Goal: Task Accomplishment & Management: Complete application form

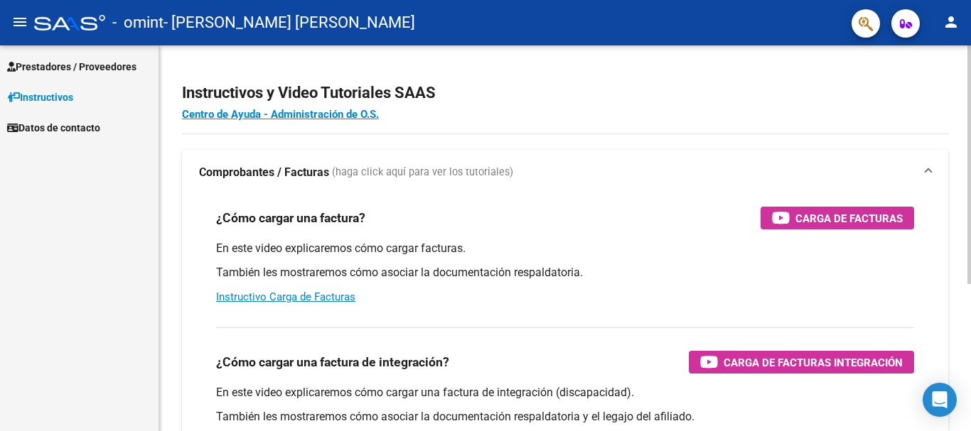
scroll to position [63, 0]
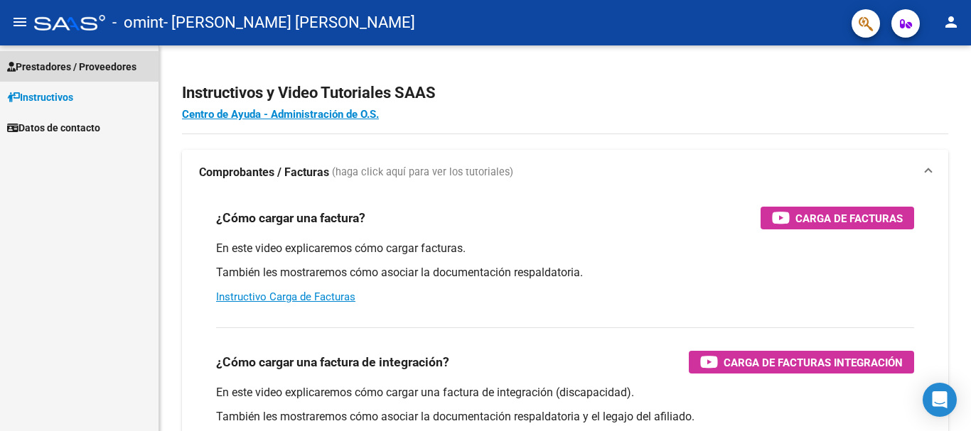
click at [58, 72] on span "Prestadores / Proveedores" at bounding box center [71, 67] width 129 height 16
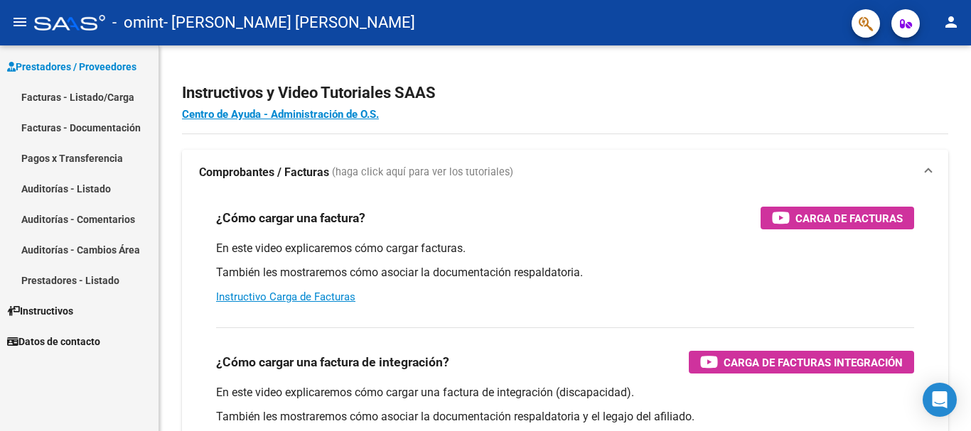
click at [66, 123] on link "Facturas - Documentación" at bounding box center [79, 127] width 158 height 31
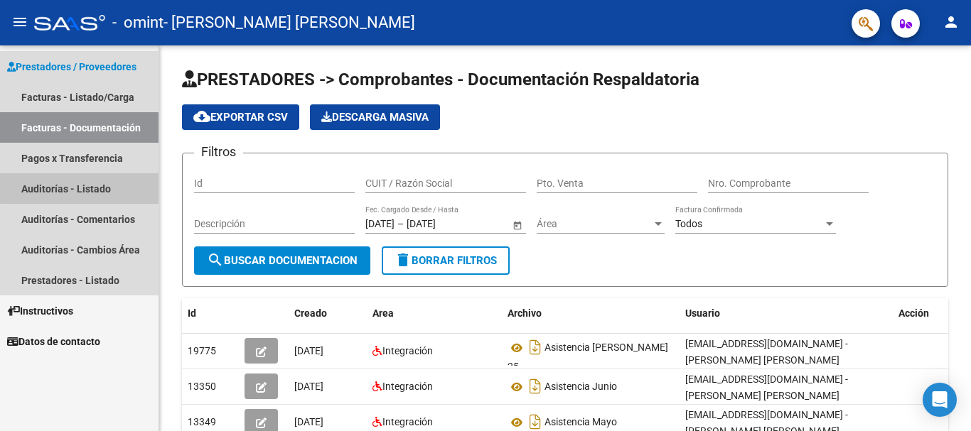
click at [116, 185] on link "Auditorías - Listado" at bounding box center [79, 188] width 158 height 31
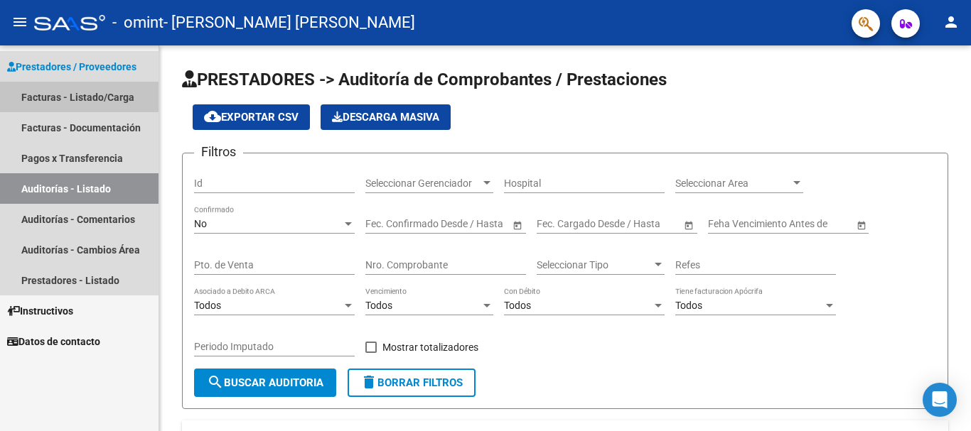
click at [64, 92] on link "Facturas - Listado/Carga" at bounding box center [79, 97] width 158 height 31
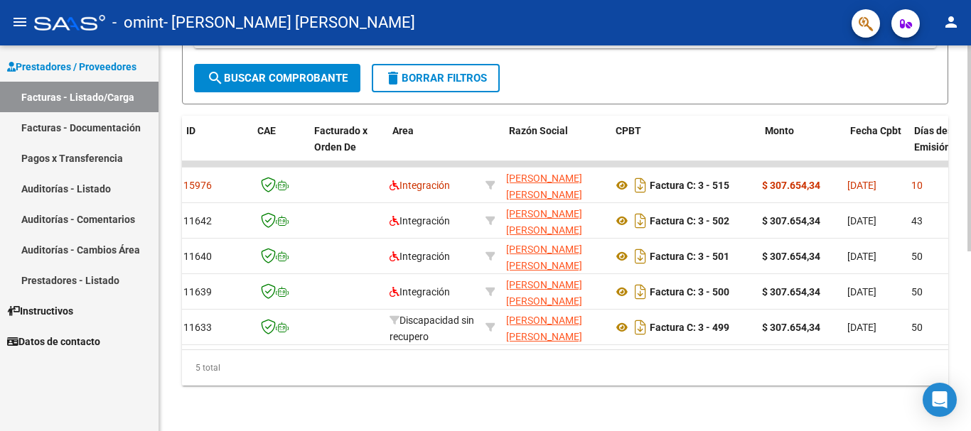
scroll to position [0, 17]
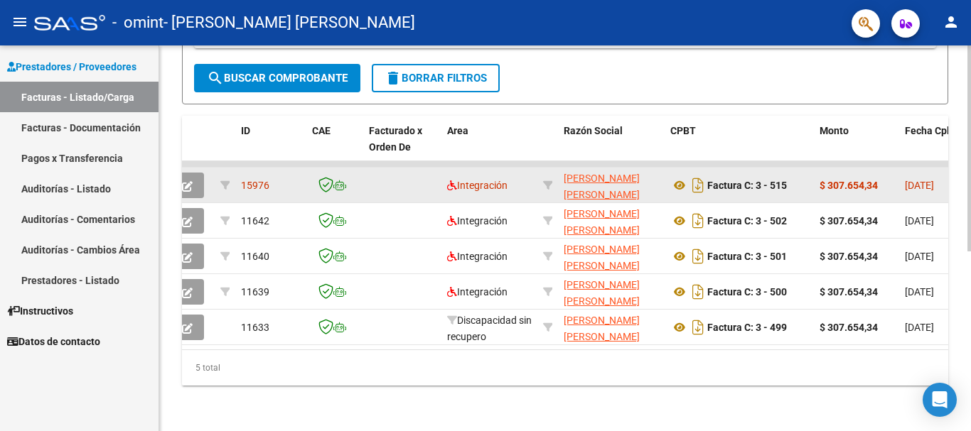
click at [191, 181] on icon "button" at bounding box center [187, 186] width 11 height 11
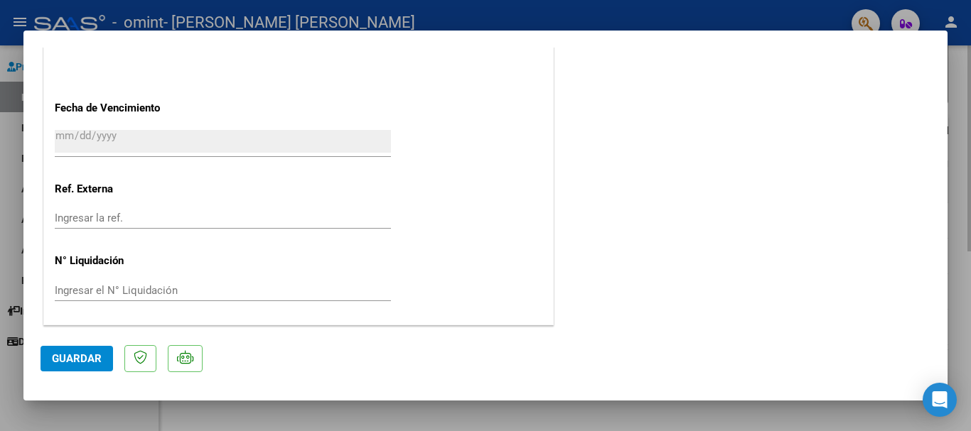
scroll to position [512, 0]
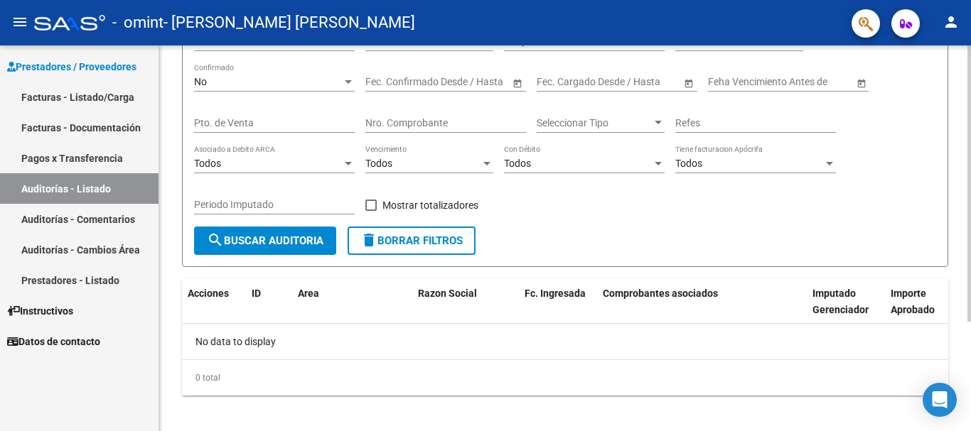
scroll to position [152, 0]
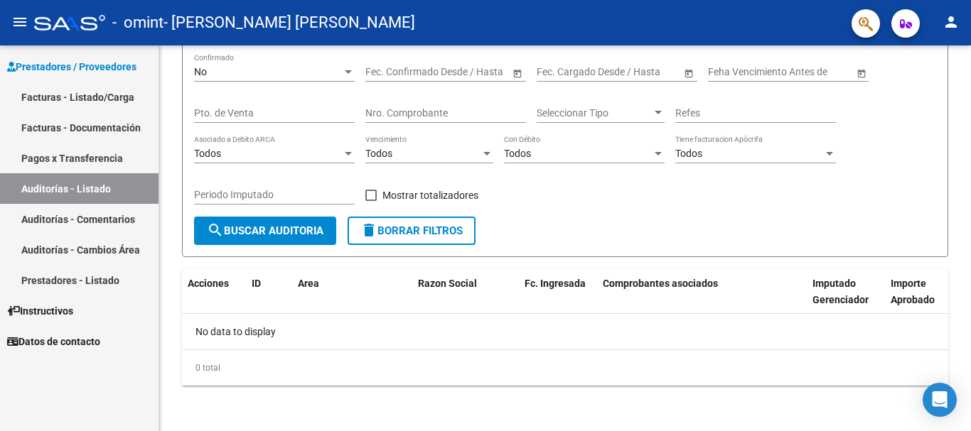
click at [104, 94] on link "Facturas - Listado/Carga" at bounding box center [79, 97] width 158 height 31
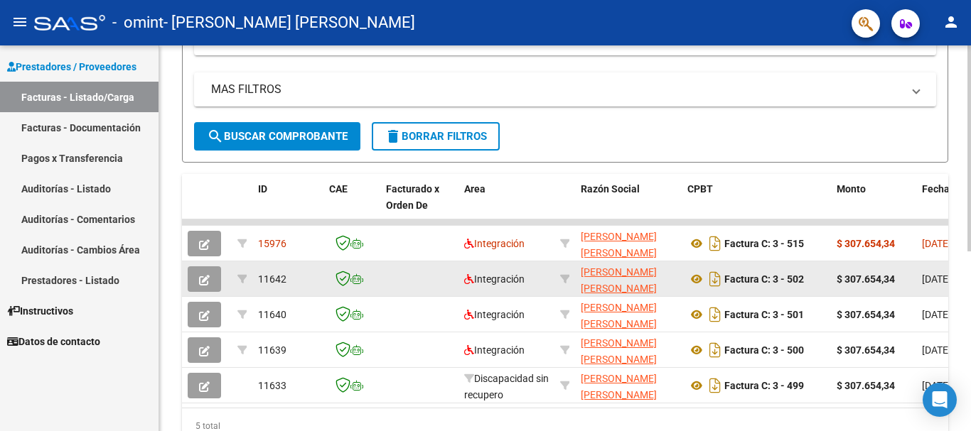
scroll to position [338, 0]
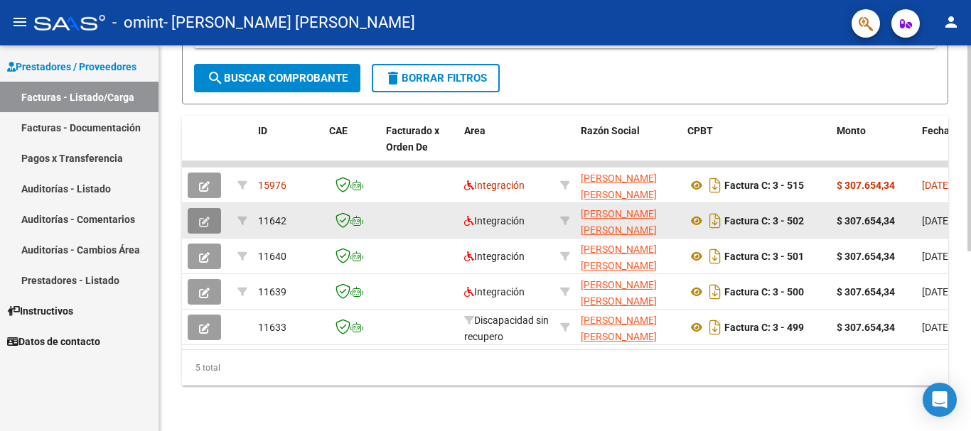
click at [203, 217] on button "button" at bounding box center [204, 221] width 33 height 26
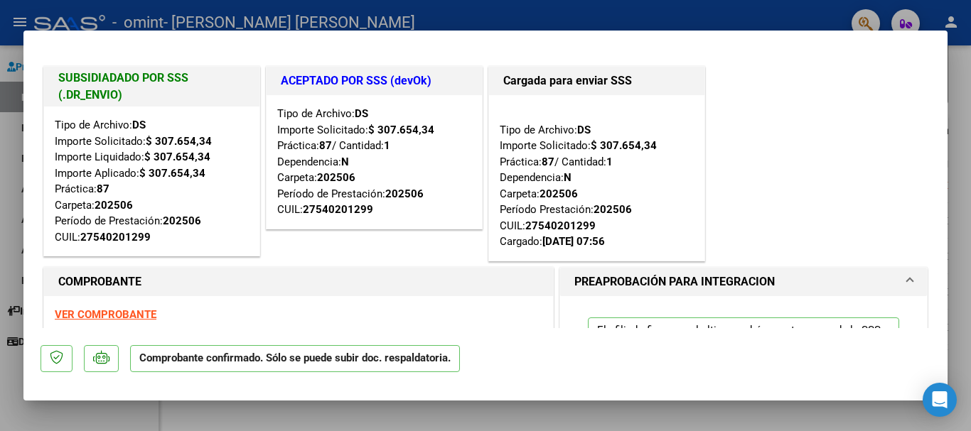
scroll to position [71, 0]
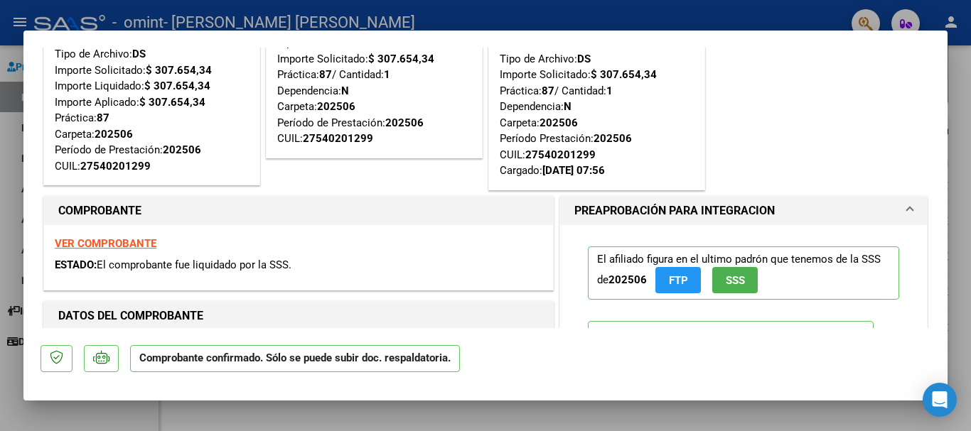
click at [953, 104] on div at bounding box center [485, 215] width 971 height 431
type input "$ 0,00"
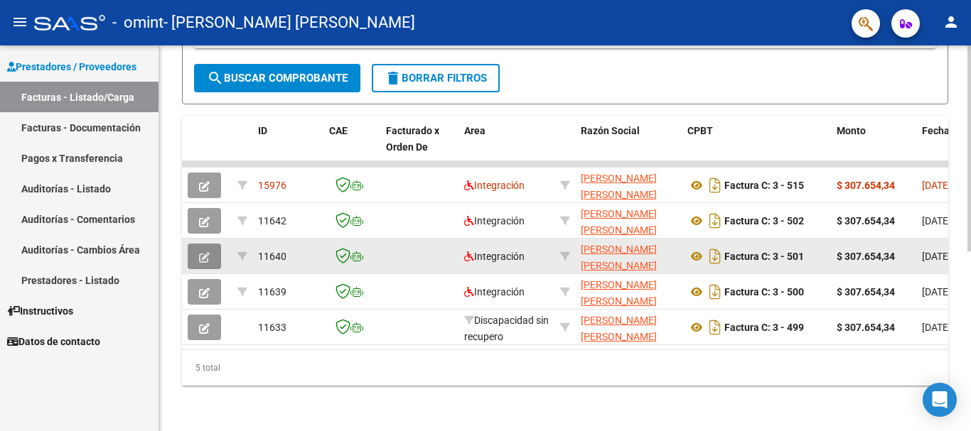
click at [200, 252] on icon "button" at bounding box center [204, 257] width 11 height 11
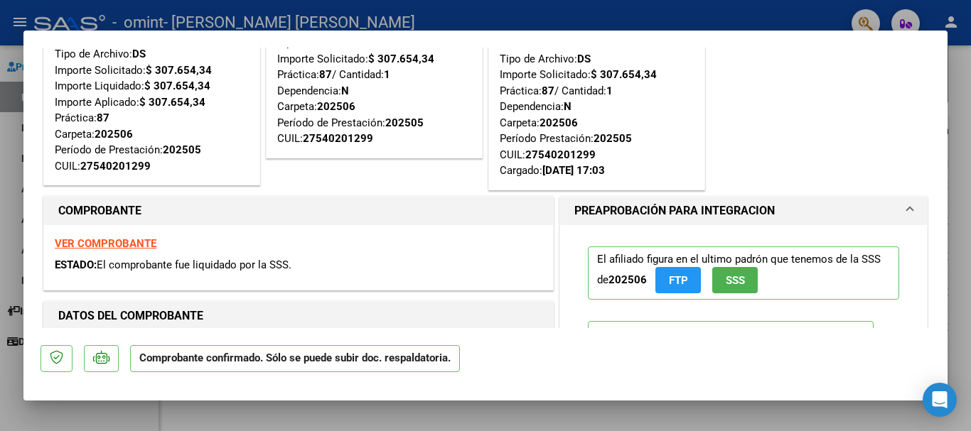
click at [959, 75] on div at bounding box center [485, 215] width 971 height 431
type input "$ 0,00"
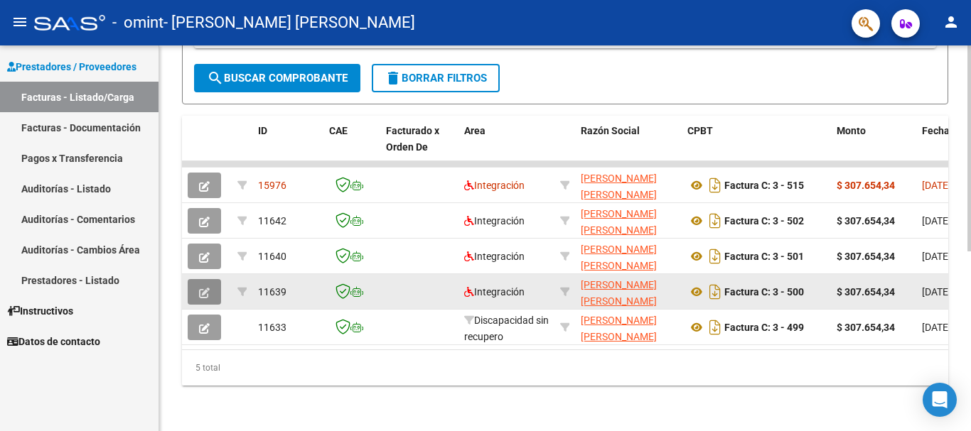
click at [213, 279] on button "button" at bounding box center [204, 292] width 33 height 26
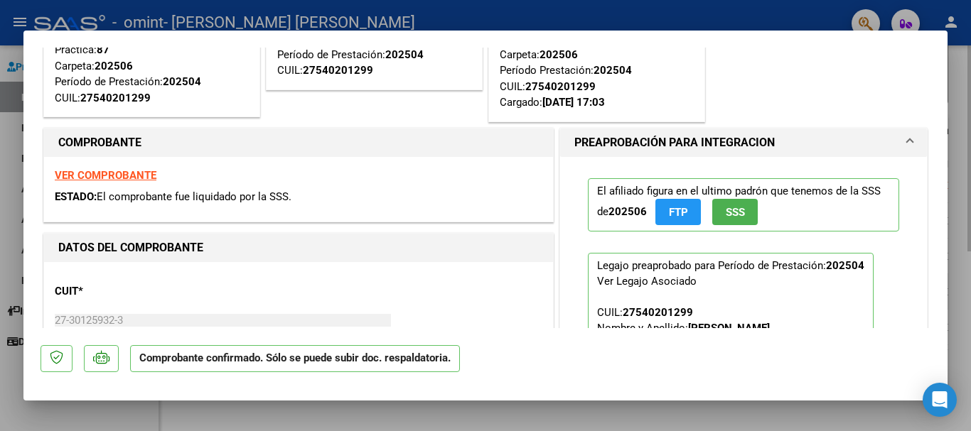
scroll to position [142, 0]
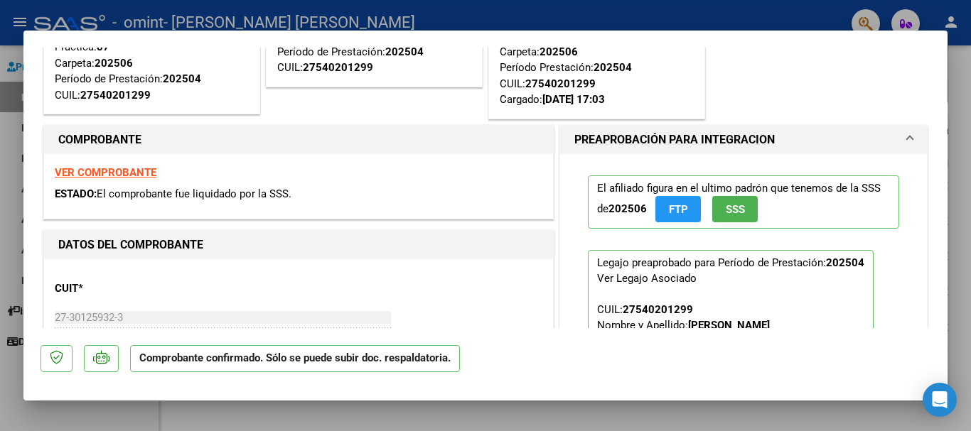
click at [970, 236] on div at bounding box center [485, 215] width 971 height 431
type input "$ 0,00"
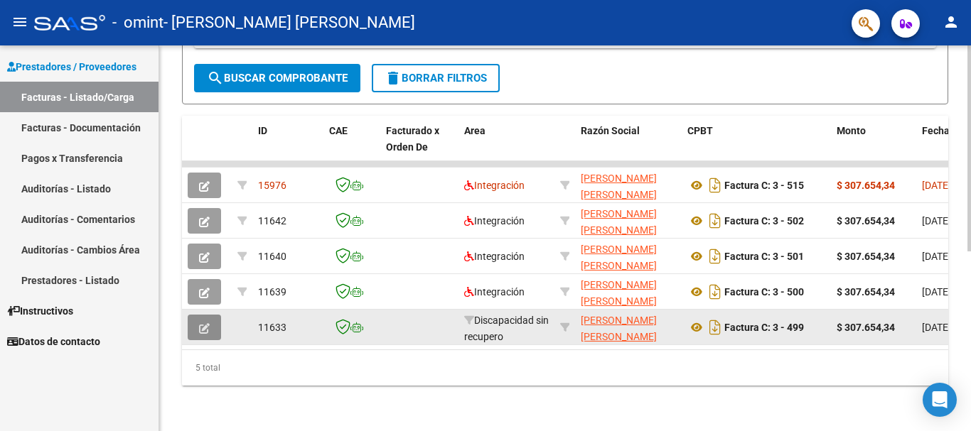
click at [206, 323] on icon "button" at bounding box center [204, 328] width 11 height 11
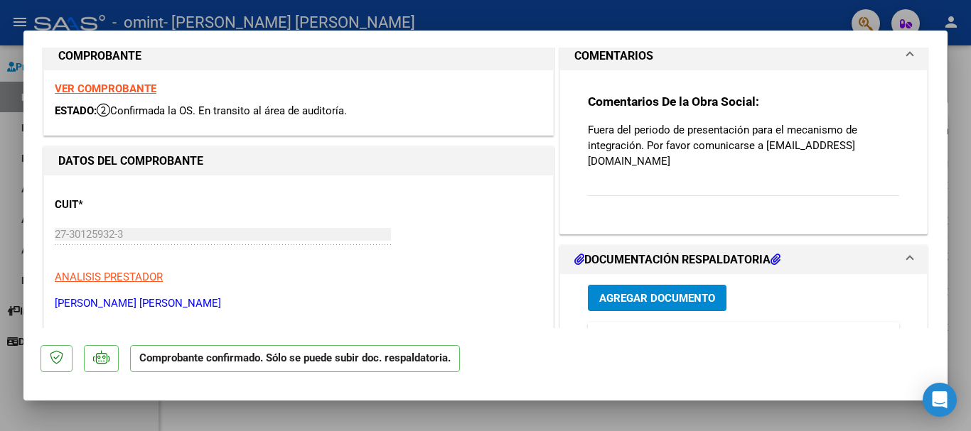
scroll to position [0, 0]
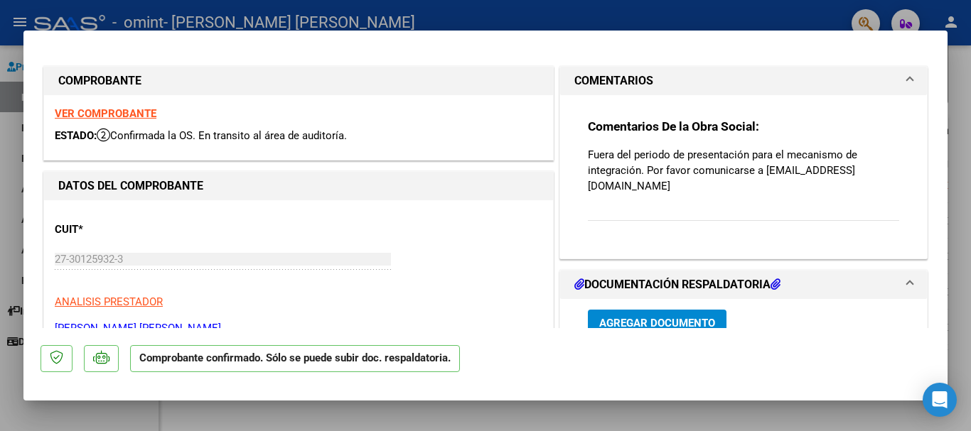
click at [961, 203] on div at bounding box center [485, 215] width 971 height 431
type input "$ 0,00"
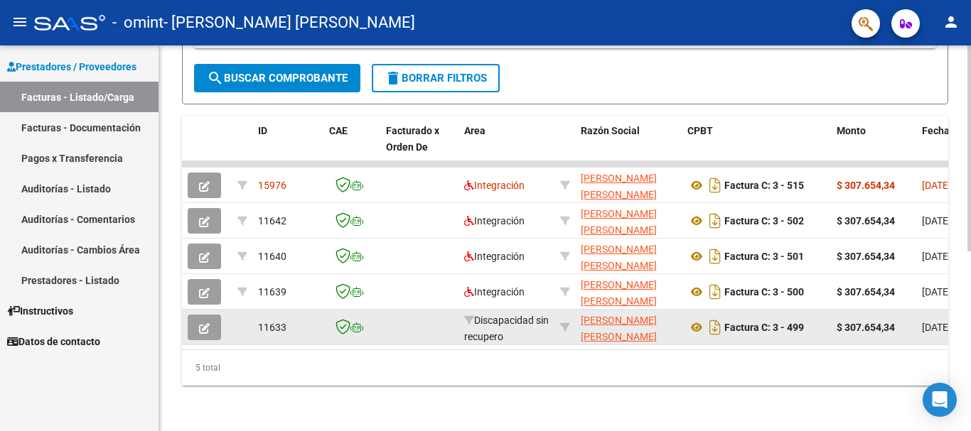
click at [205, 323] on icon "button" at bounding box center [204, 328] width 11 height 11
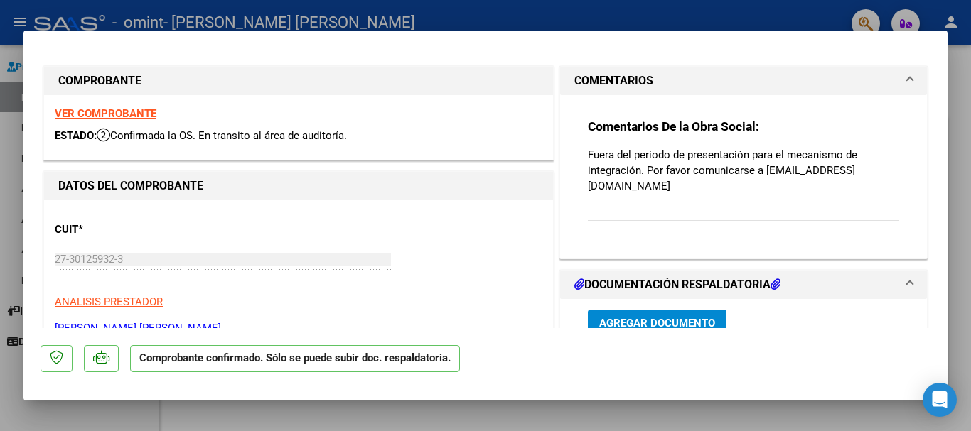
click at [967, 205] on div at bounding box center [485, 215] width 971 height 431
type input "$ 0,00"
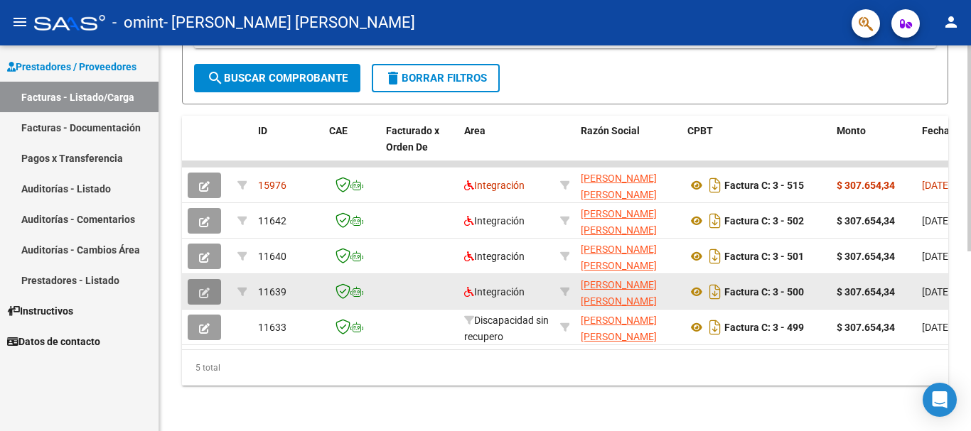
click at [204, 288] on icon "button" at bounding box center [204, 293] width 11 height 11
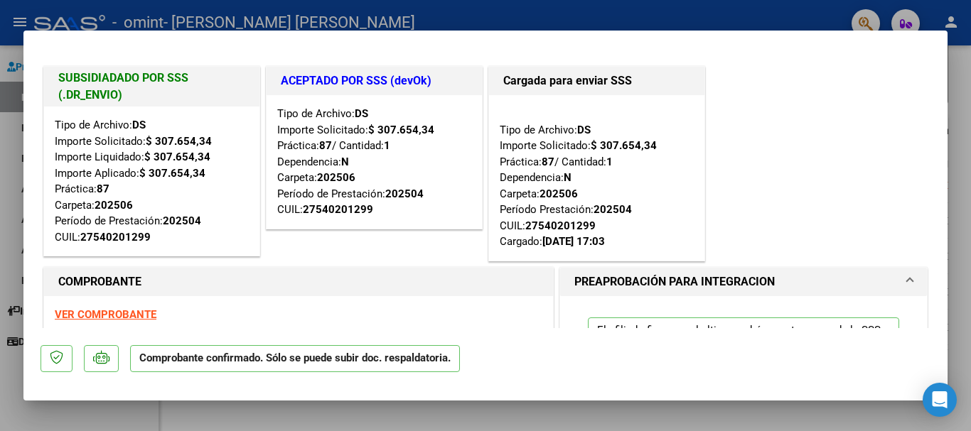
drag, startPoint x: 969, startPoint y: 188, endPoint x: 966, endPoint y: 198, distance: 10.2
click at [966, 198] on div at bounding box center [485, 215] width 971 height 431
type input "$ 0,00"
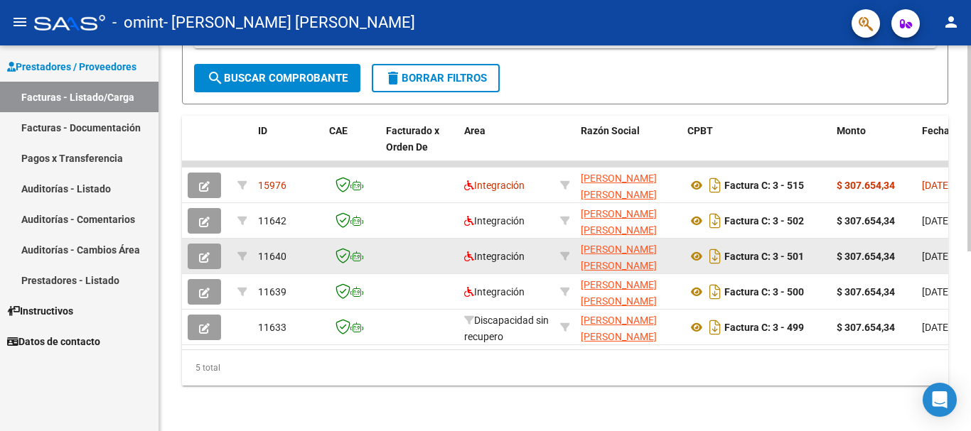
click at [208, 252] on icon "button" at bounding box center [204, 257] width 11 height 11
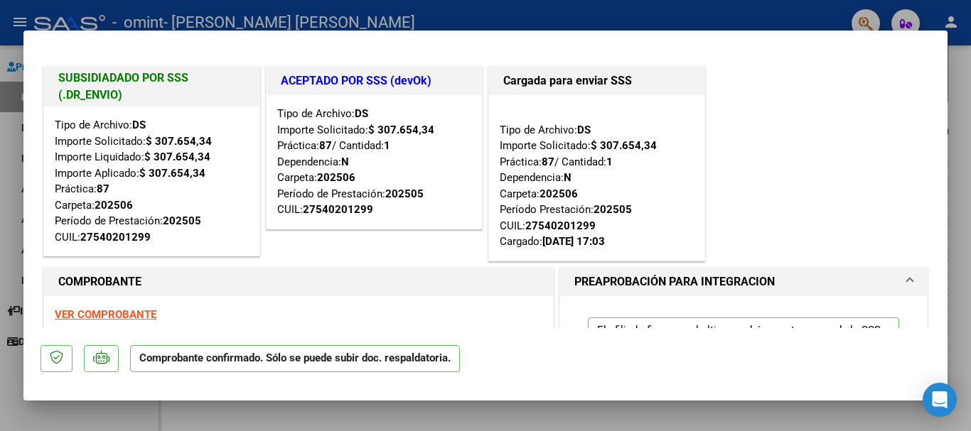
click at [965, 127] on div at bounding box center [485, 215] width 971 height 431
type input "$ 0,00"
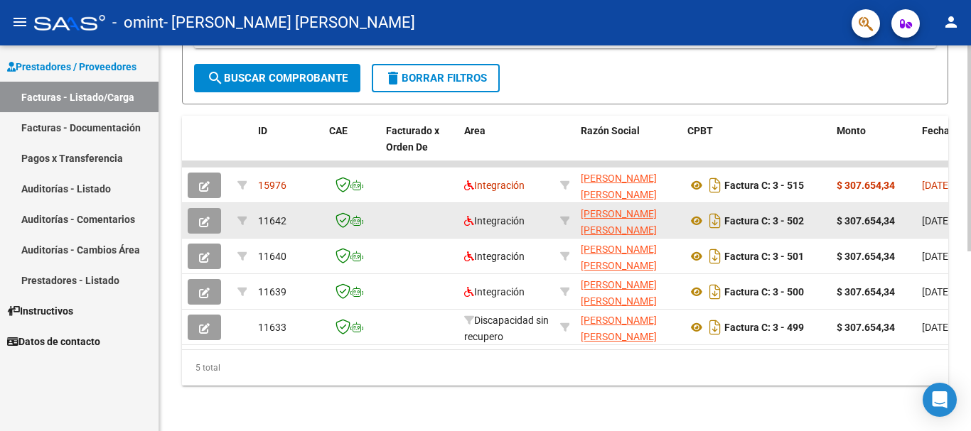
click at [212, 215] on button "button" at bounding box center [204, 221] width 33 height 26
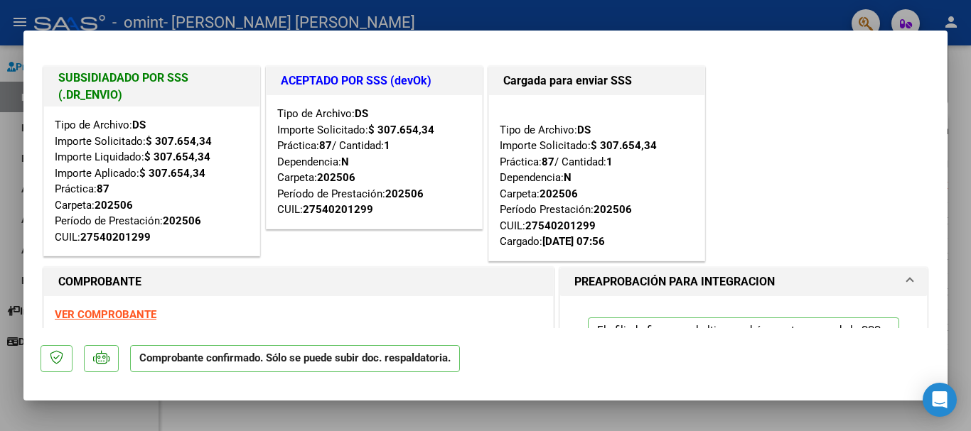
click at [961, 129] on div at bounding box center [485, 215] width 971 height 431
type input "$ 0,00"
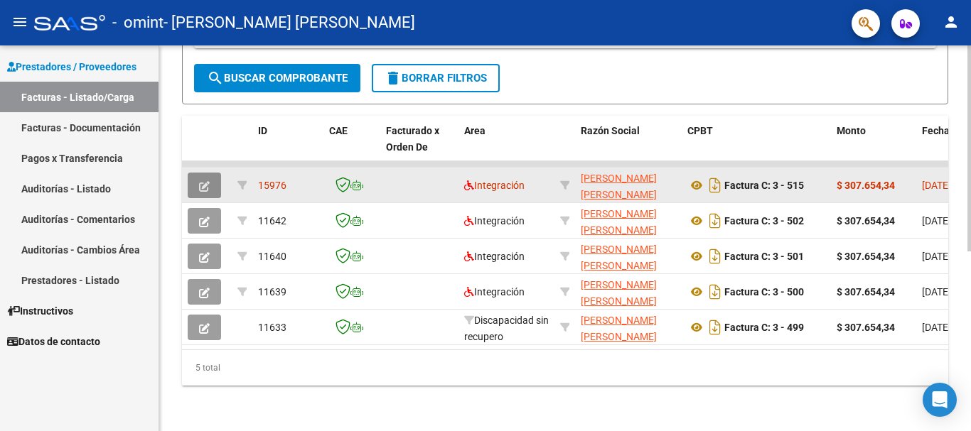
click at [208, 181] on icon "button" at bounding box center [204, 186] width 11 height 11
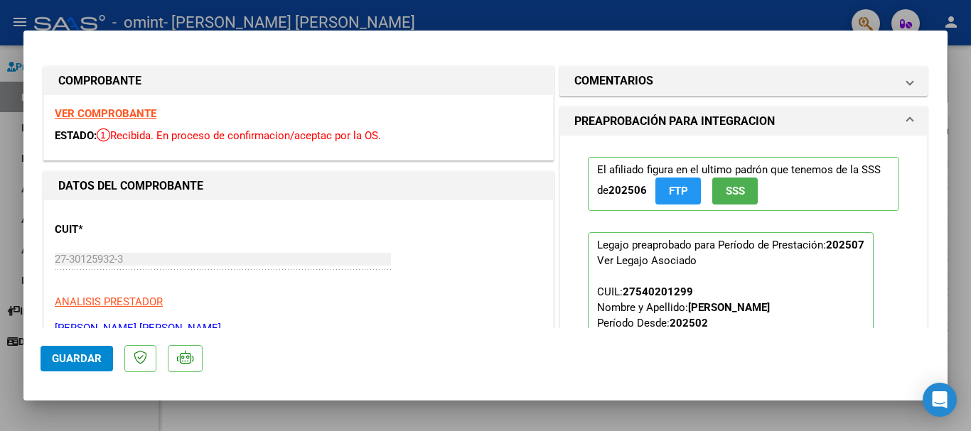
click at [962, 247] on div at bounding box center [485, 215] width 971 height 431
type input "$ 0,00"
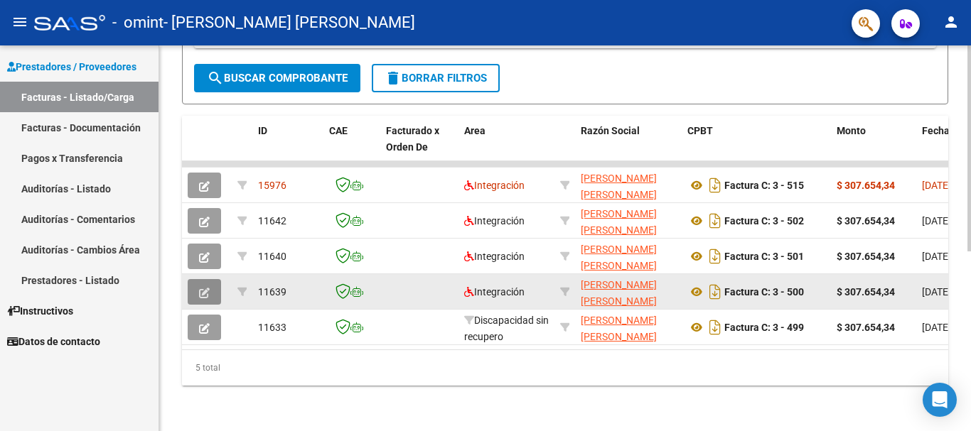
click at [204, 288] on icon "button" at bounding box center [204, 293] width 11 height 11
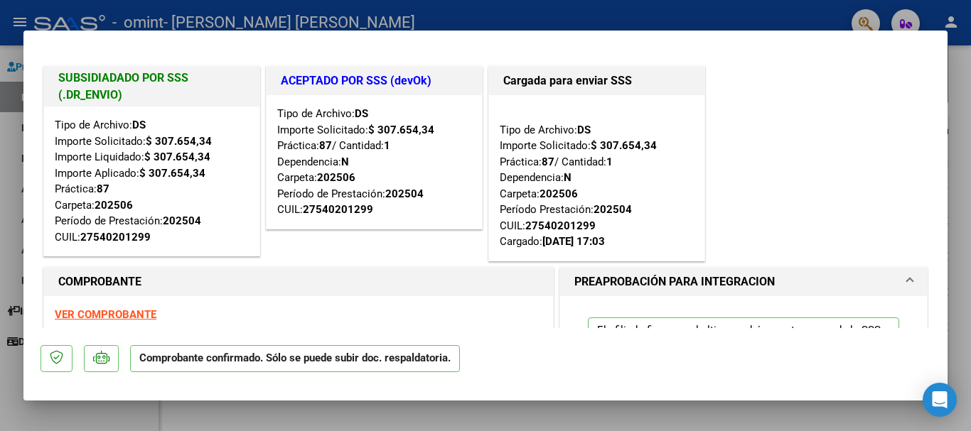
scroll to position [71, 0]
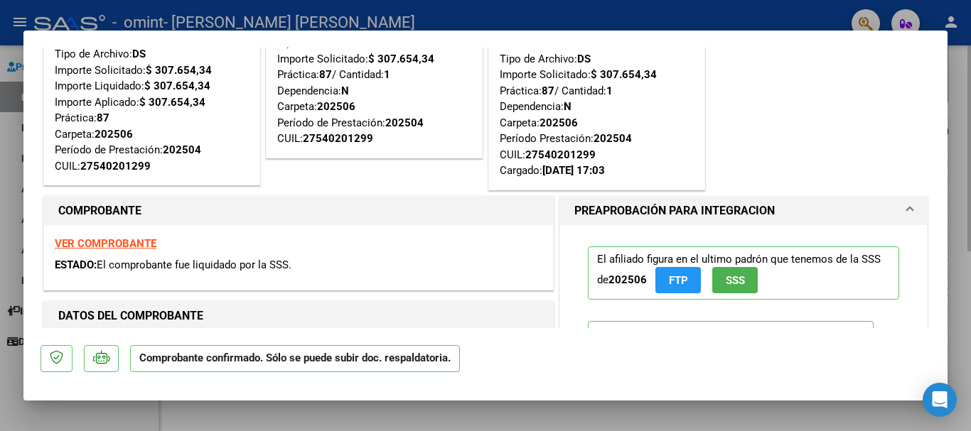
click at [969, 161] on div at bounding box center [485, 215] width 971 height 431
type input "$ 0,00"
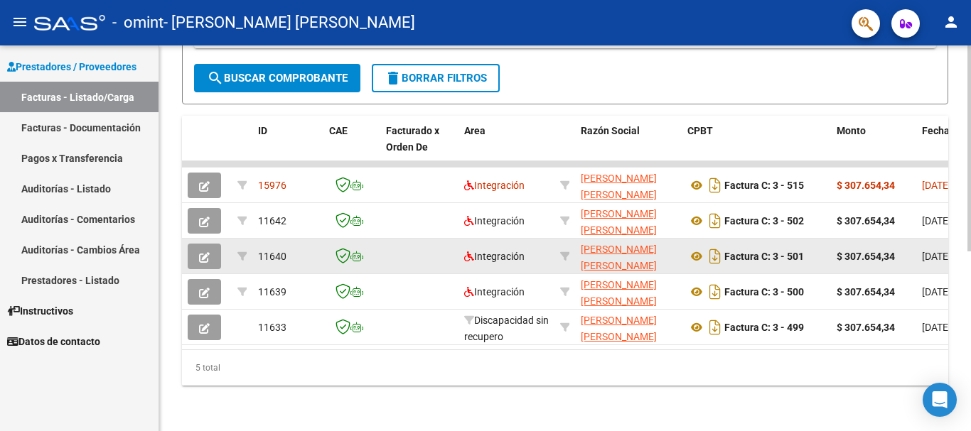
click at [214, 246] on button "button" at bounding box center [204, 257] width 33 height 26
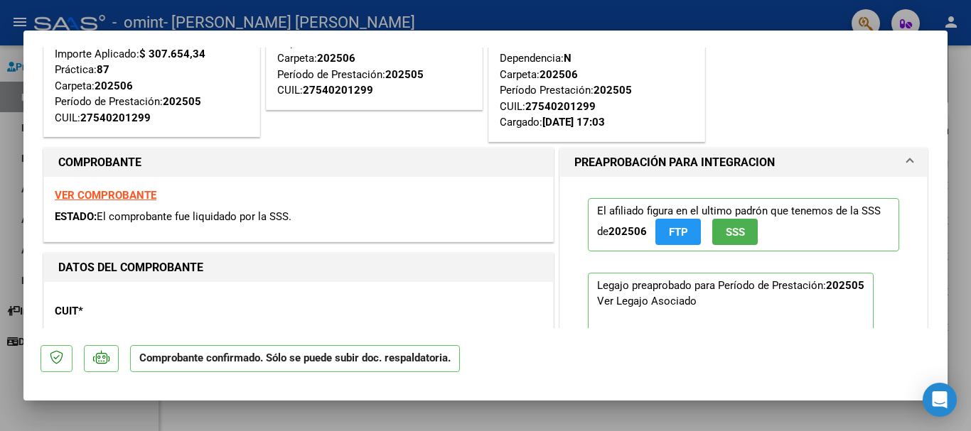
scroll to position [142, 0]
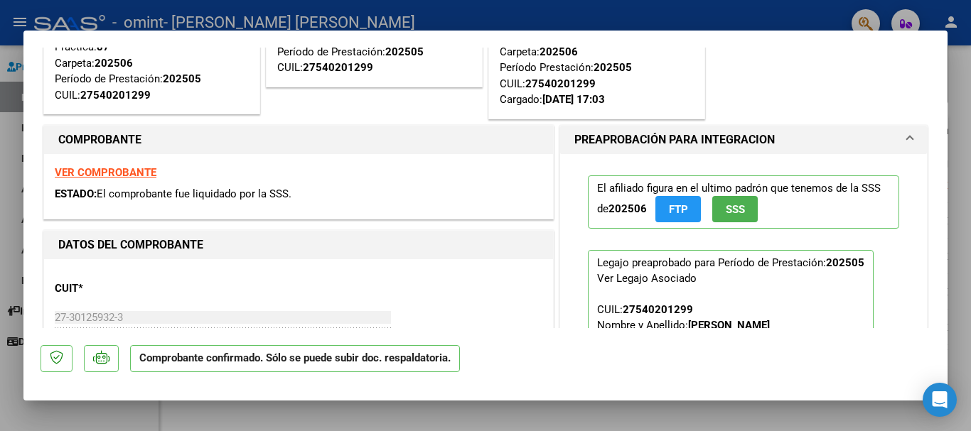
click at [954, 179] on div at bounding box center [485, 215] width 971 height 431
type input "$ 0,00"
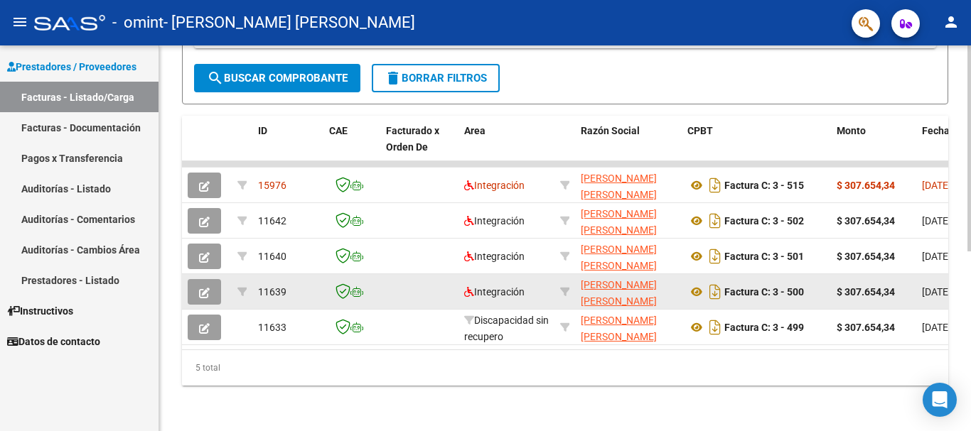
click at [215, 284] on button "button" at bounding box center [204, 292] width 33 height 26
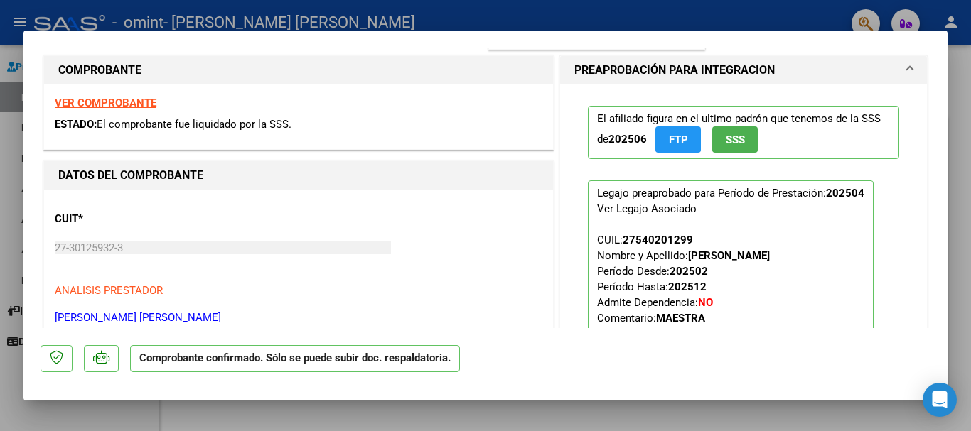
scroll to position [213, 0]
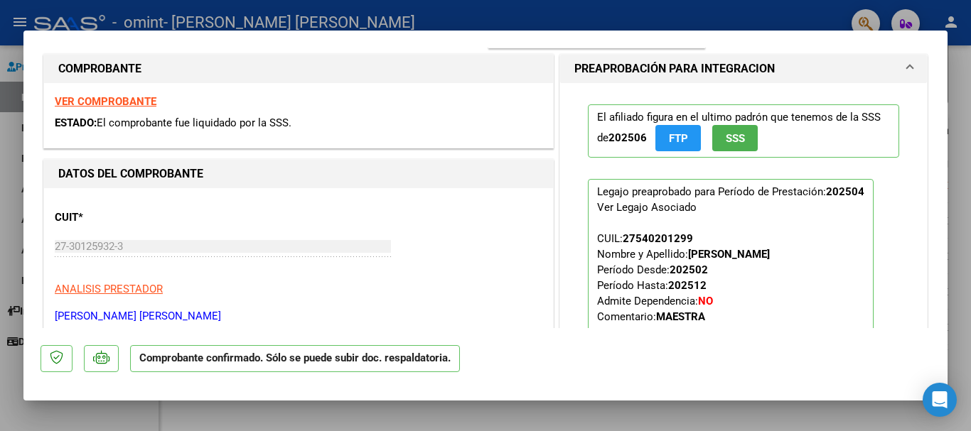
click at [958, 251] on div at bounding box center [485, 215] width 971 height 431
type input "$ 0,00"
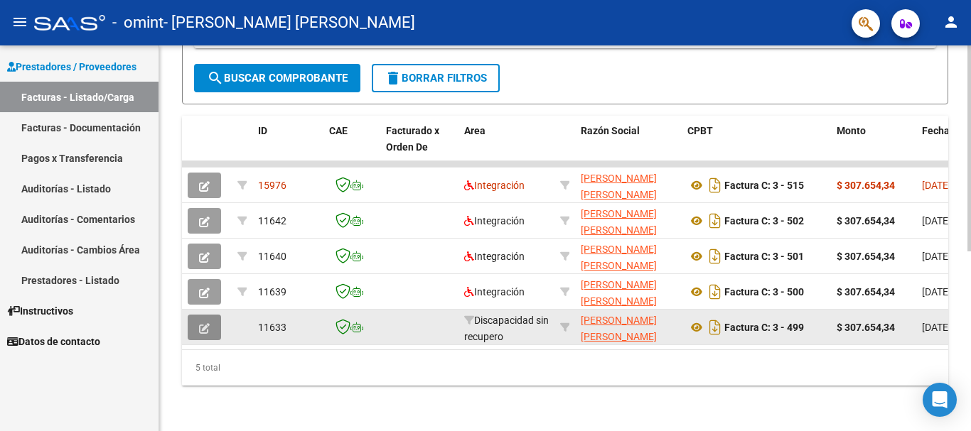
click at [202, 323] on icon "button" at bounding box center [204, 328] width 11 height 11
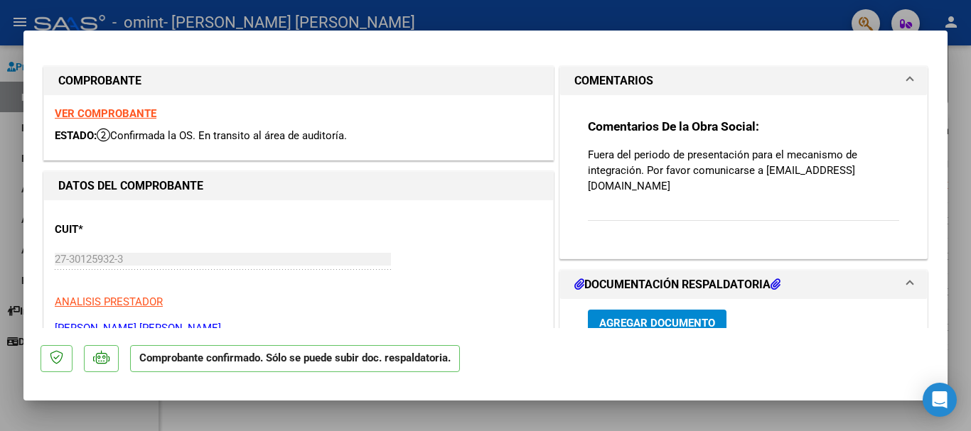
click at [963, 187] on div at bounding box center [485, 215] width 971 height 431
type input "$ 0,00"
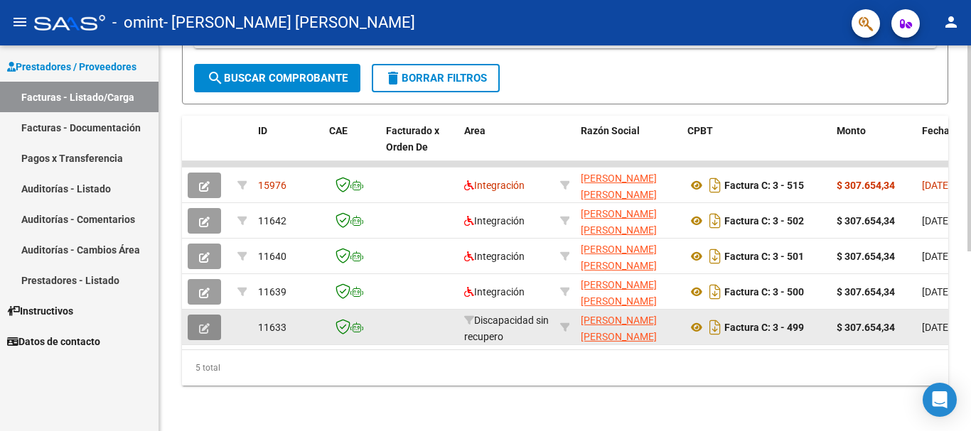
click at [204, 323] on icon "button" at bounding box center [204, 328] width 11 height 11
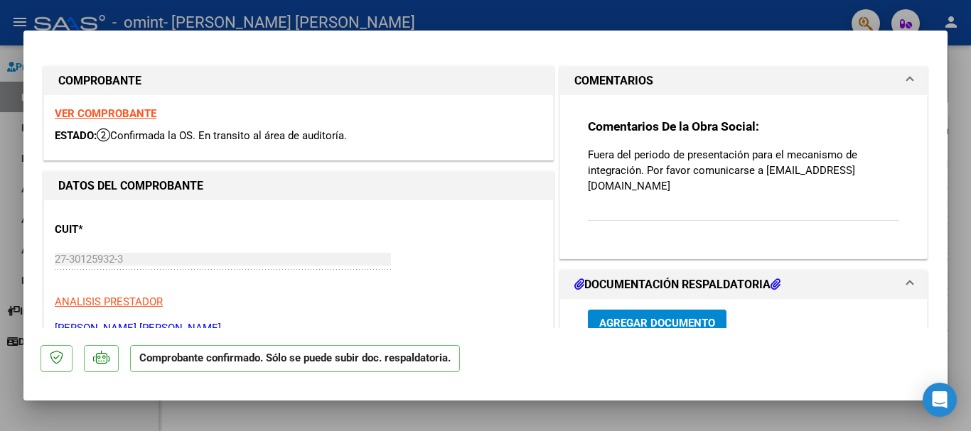
click at [962, 192] on div at bounding box center [485, 215] width 971 height 431
type input "$ 0,00"
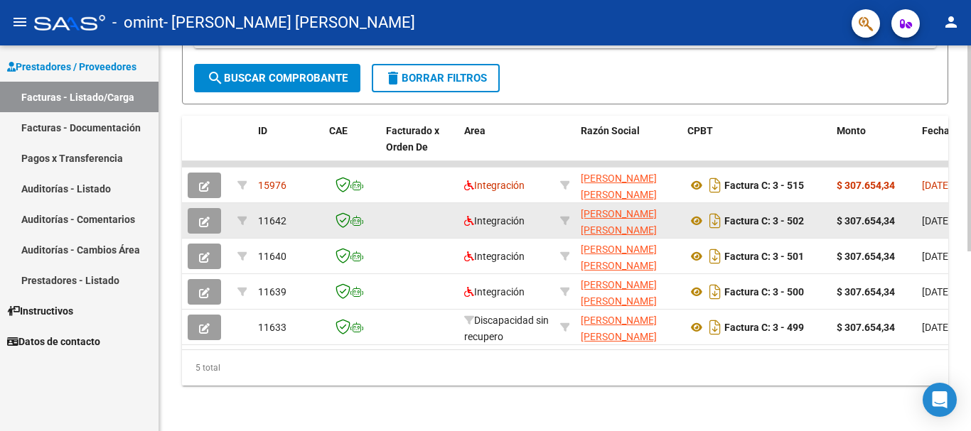
click at [212, 213] on button "button" at bounding box center [204, 221] width 33 height 26
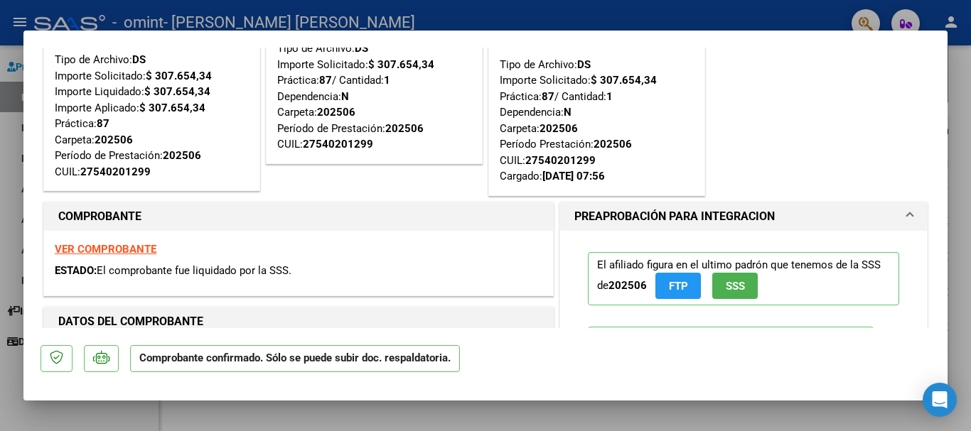
scroll to position [0, 0]
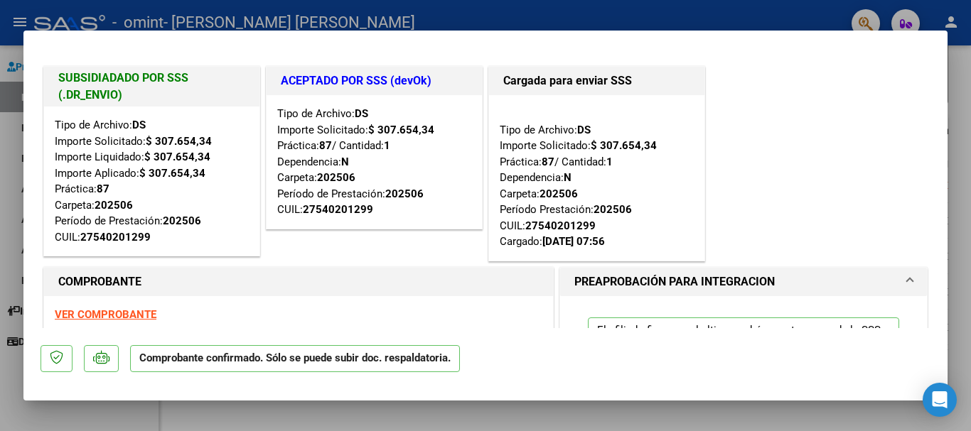
click at [970, 164] on div at bounding box center [485, 215] width 971 height 431
type input "$ 0,00"
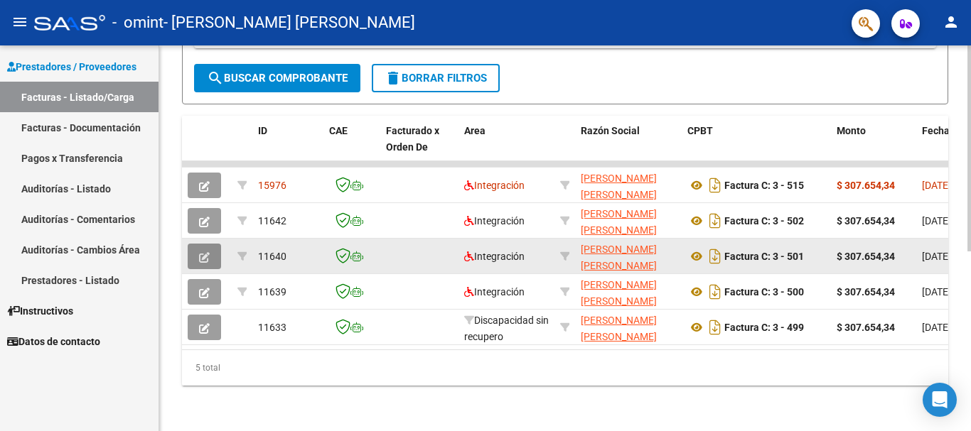
click at [198, 244] on button "button" at bounding box center [204, 257] width 33 height 26
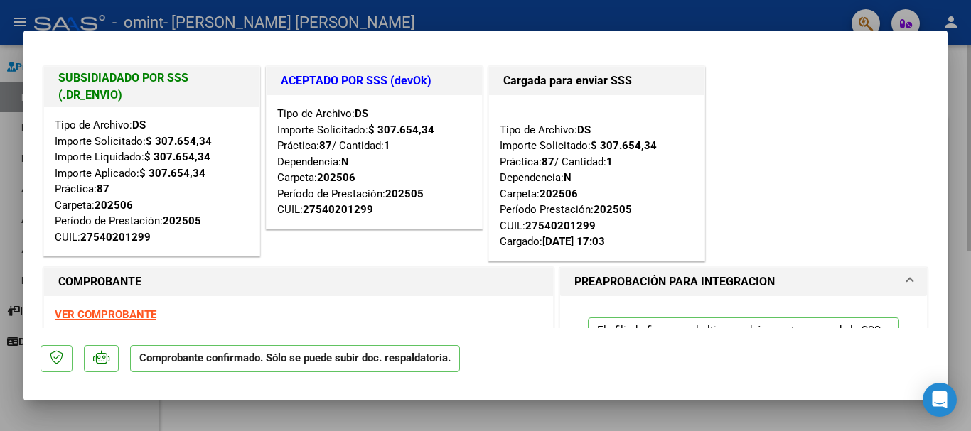
click at [964, 171] on div at bounding box center [485, 215] width 971 height 431
type input "$ 0,00"
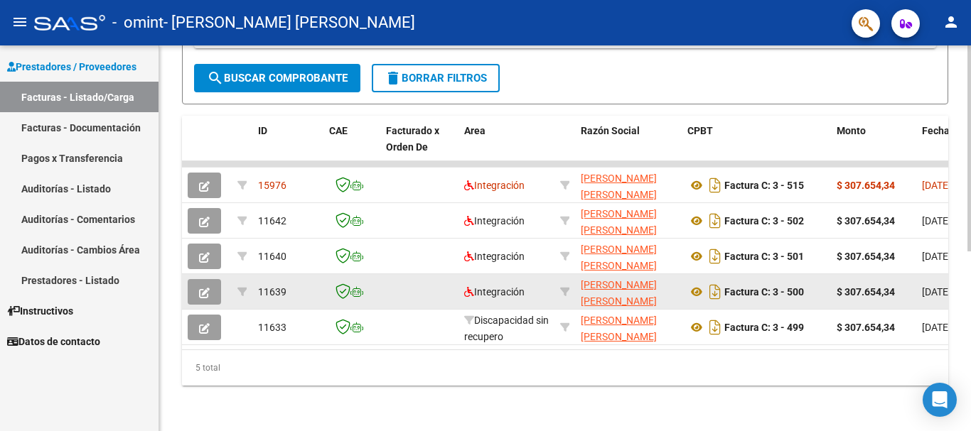
click at [210, 282] on button "button" at bounding box center [204, 292] width 33 height 26
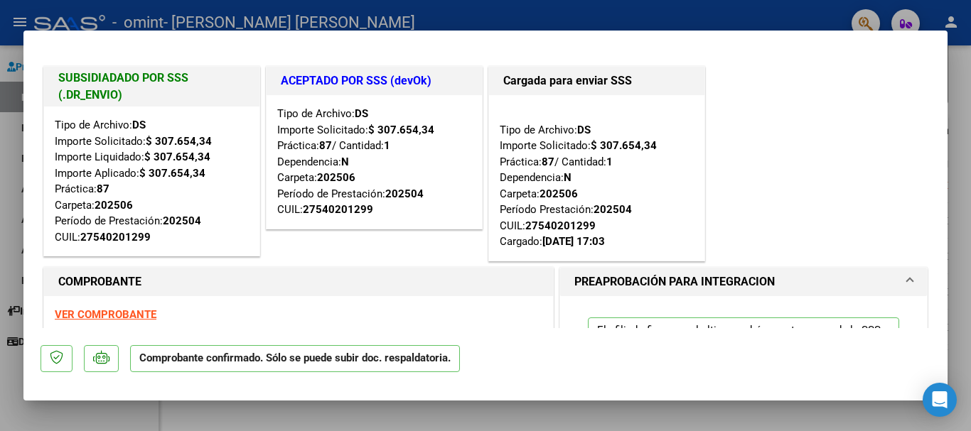
click at [961, 225] on div at bounding box center [485, 215] width 971 height 431
type input "$ 0,00"
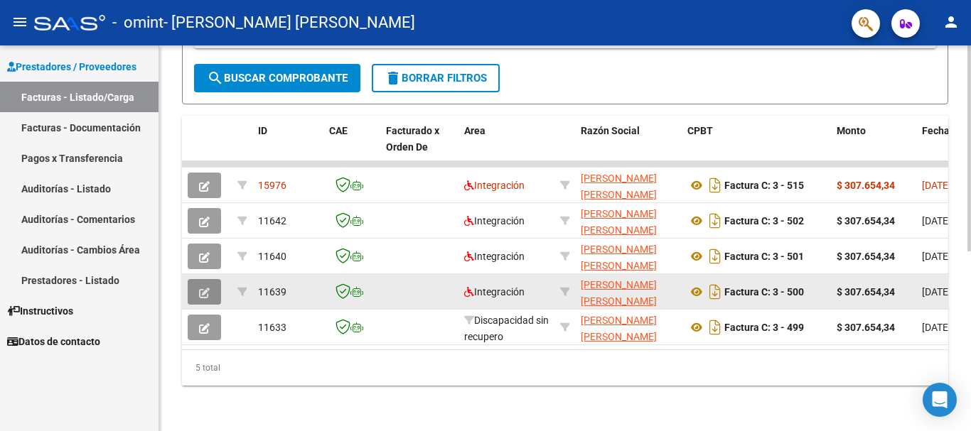
click at [203, 292] on button "button" at bounding box center [204, 292] width 33 height 26
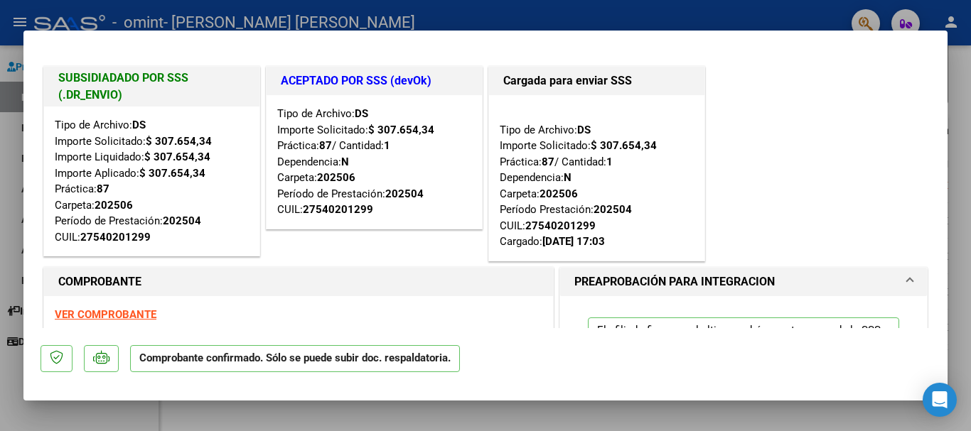
click at [966, 240] on div at bounding box center [485, 215] width 971 height 431
type input "$ 0,00"
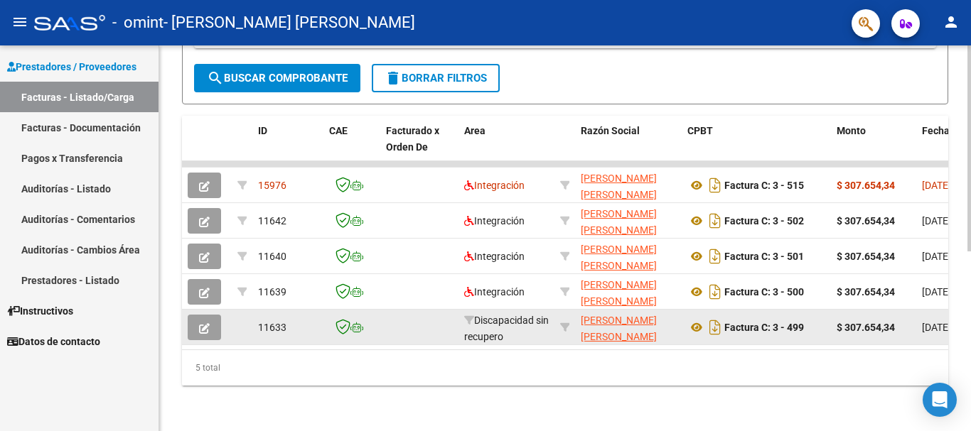
click at [212, 319] on button "button" at bounding box center [204, 328] width 33 height 26
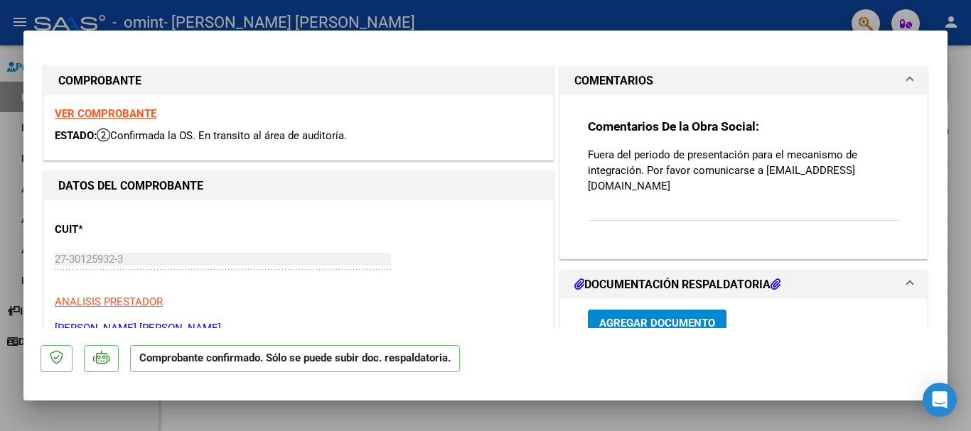
click at [962, 199] on div at bounding box center [485, 215] width 971 height 431
type input "$ 0,00"
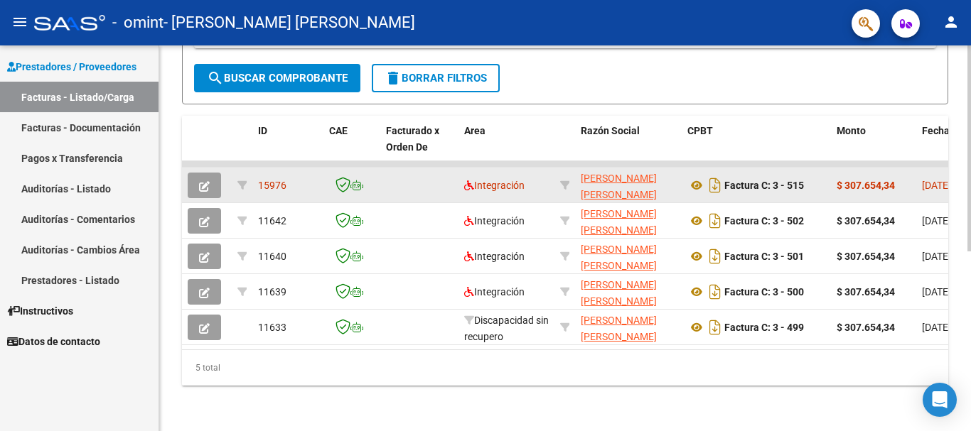
click at [210, 173] on button "button" at bounding box center [204, 186] width 33 height 26
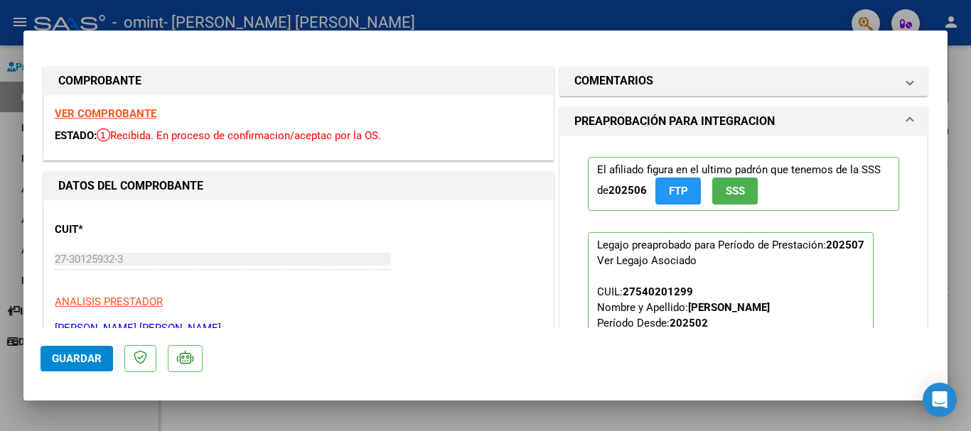
click at [970, 120] on div at bounding box center [485, 215] width 971 height 431
type input "$ 0,00"
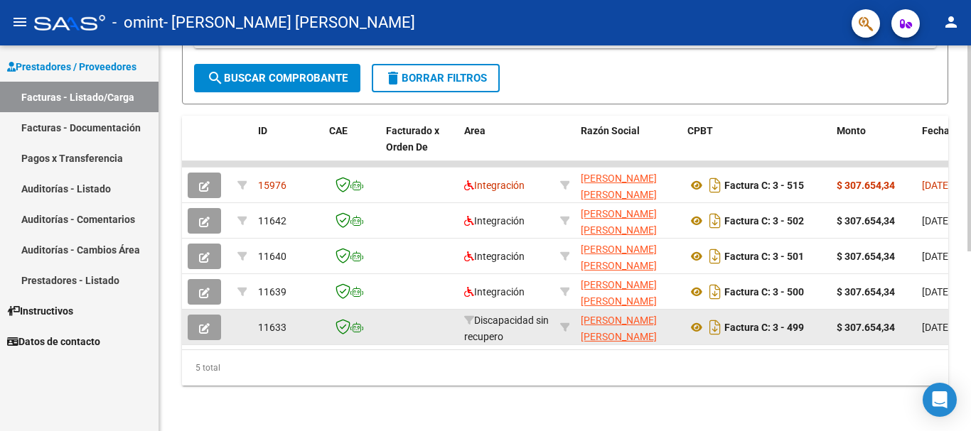
click at [207, 321] on span "button" at bounding box center [204, 327] width 11 height 13
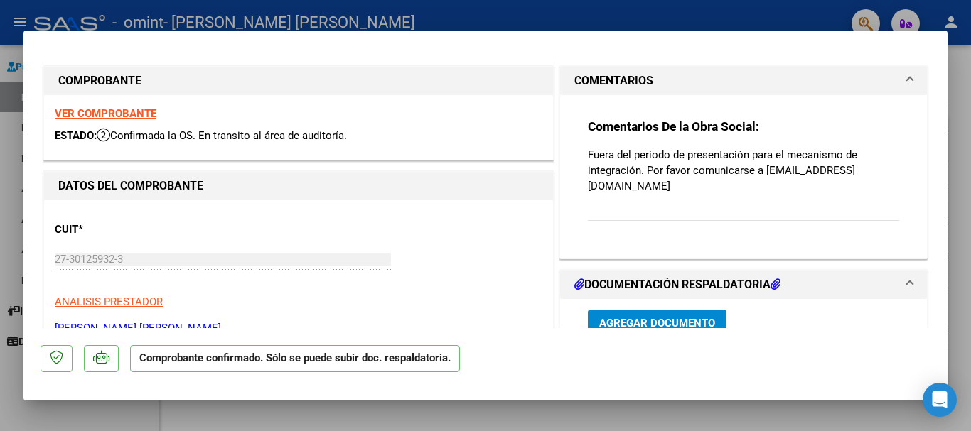
click at [970, 121] on div at bounding box center [485, 215] width 971 height 431
type input "$ 0,00"
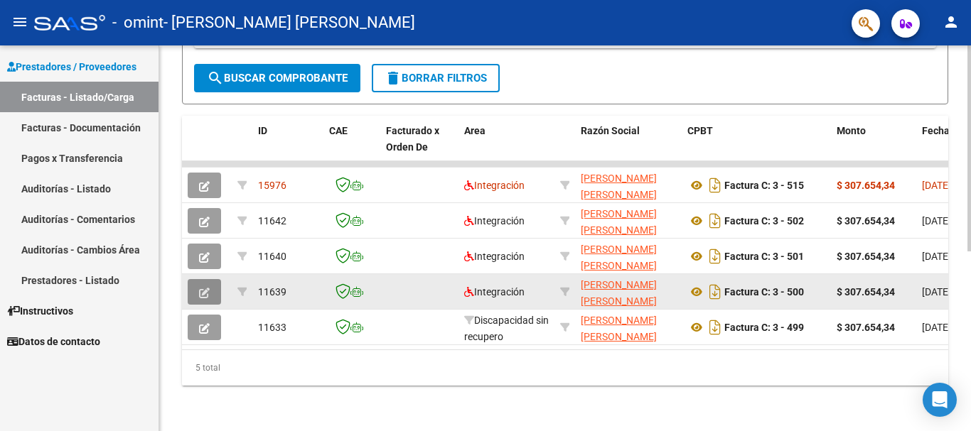
click at [200, 288] on icon "button" at bounding box center [204, 293] width 11 height 11
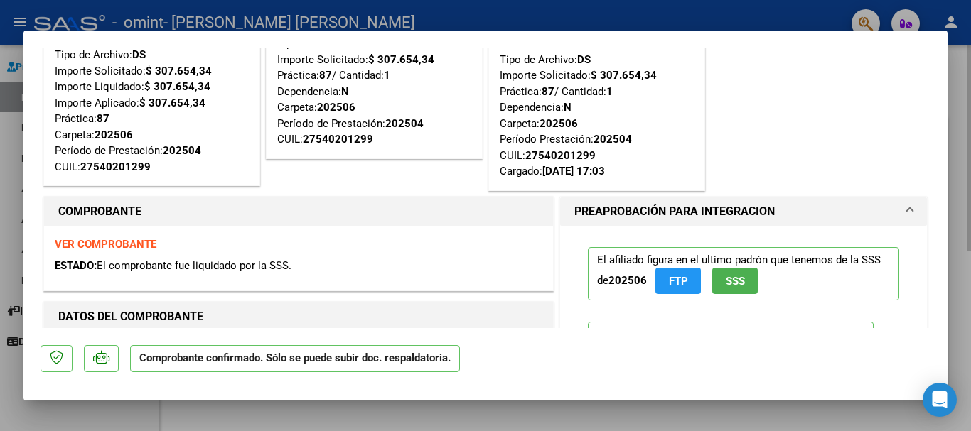
scroll to position [71, 0]
